Goal: Transaction & Acquisition: Purchase product/service

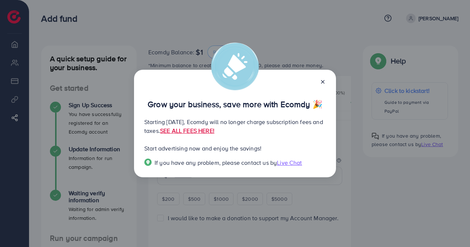
click at [323, 83] on icon at bounding box center [323, 82] width 6 height 6
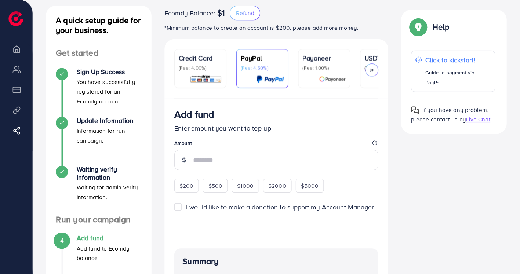
scroll to position [37, 0]
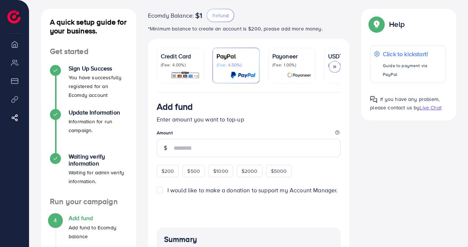
click at [186, 55] on p "Credit Card" at bounding box center [180, 56] width 39 height 9
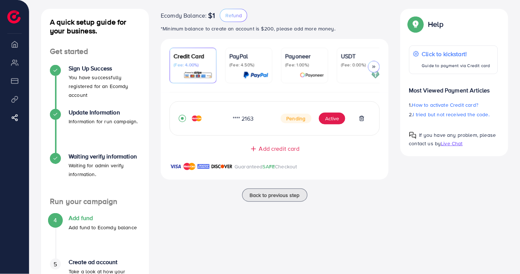
drag, startPoint x: 468, startPoint y: 0, endPoint x: 339, endPoint y: 158, distance: 203.7
click at [324, 167] on div "Guaranteed SAFE Checkout" at bounding box center [275, 171] width 228 height 18
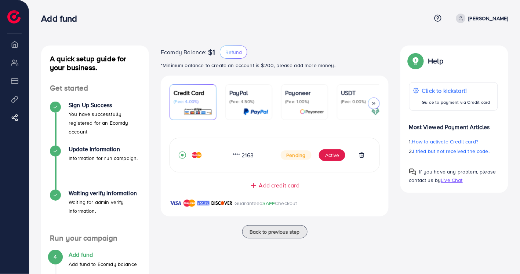
click at [469, 21] on link "[PERSON_NAME]" at bounding box center [480, 19] width 55 height 10
click at [469, 20] on link "[PERSON_NAME]" at bounding box center [480, 19] width 55 height 10
